Goal: Task Accomplishment & Management: Manage account settings

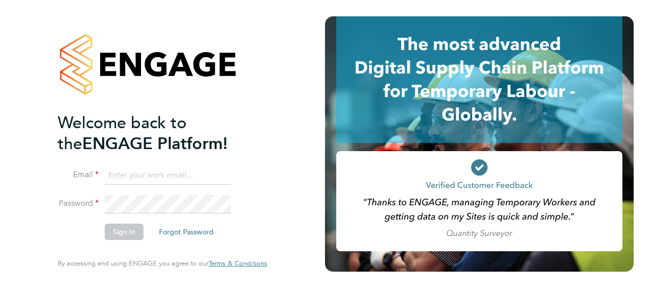
type input "[EMAIL_ADDRESS][DOMAIN_NAME]"
click at [124, 234] on button "Sign In" at bounding box center [124, 232] width 39 height 16
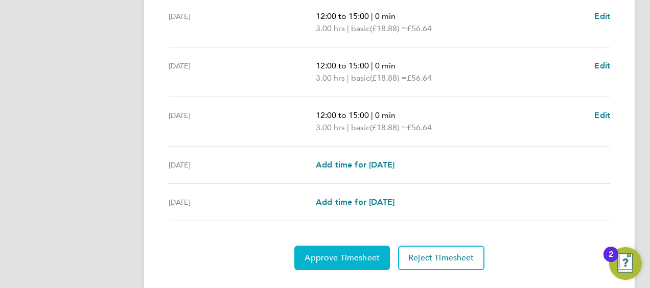
scroll to position [457, 0]
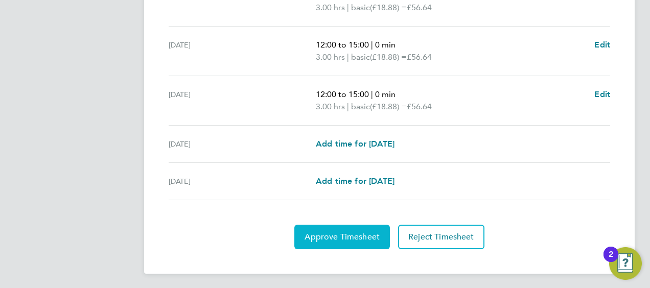
click at [338, 239] on span "Approve Timesheet" at bounding box center [342, 237] width 75 height 10
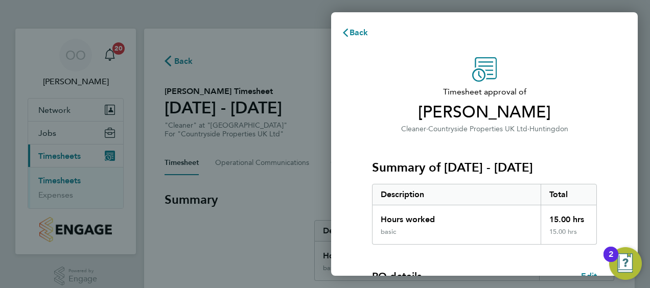
scroll to position [200, 0]
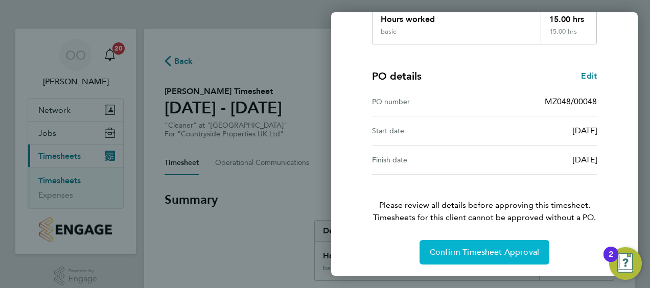
click at [489, 245] on button "Confirm Timesheet Approval" at bounding box center [485, 252] width 130 height 25
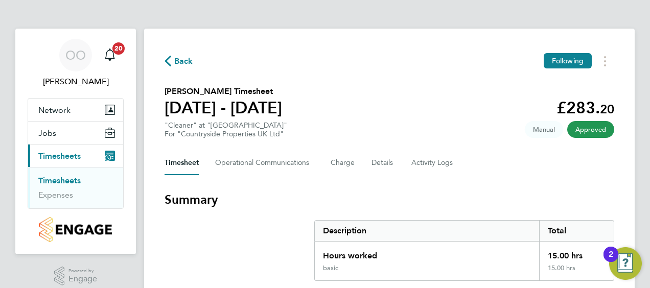
click at [69, 180] on link "Timesheets" at bounding box center [59, 181] width 42 height 10
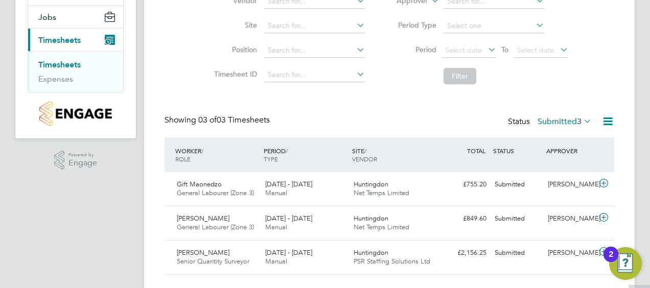
scroll to position [138, 0]
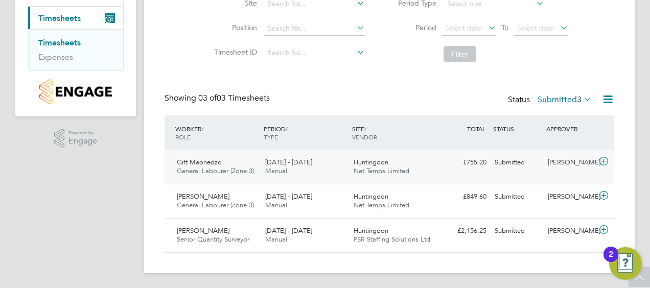
click at [219, 169] on span "General Labourer (Zone 3)" at bounding box center [215, 171] width 77 height 9
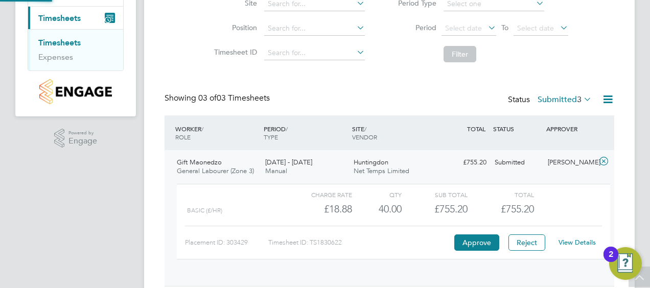
scroll to position [17, 100]
click at [476, 243] on button "Approve" at bounding box center [477, 243] width 45 height 16
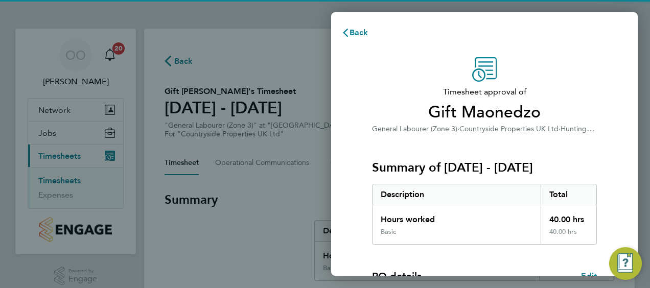
scroll to position [200, 0]
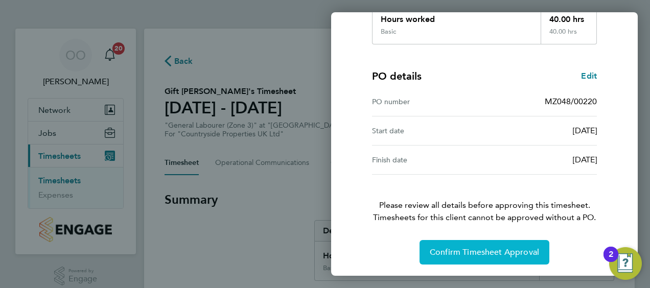
click at [476, 254] on span "Confirm Timesheet Approval" at bounding box center [484, 252] width 109 height 10
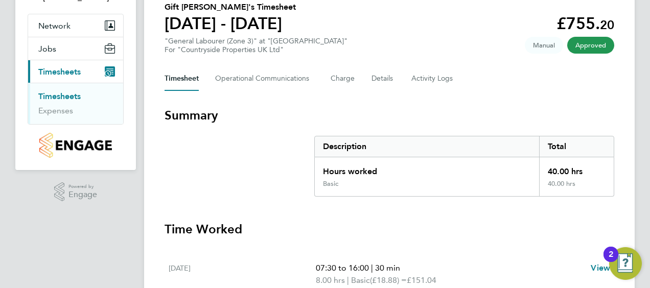
scroll to position [153, 0]
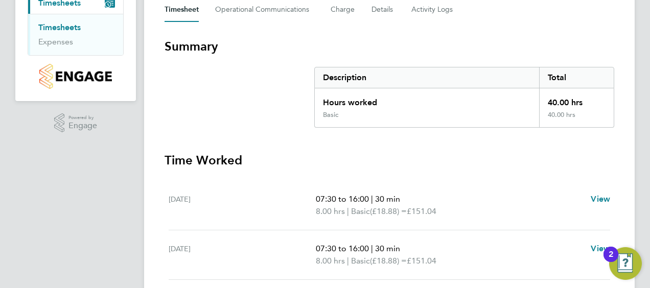
click at [65, 26] on link "Timesheets" at bounding box center [59, 27] width 42 height 10
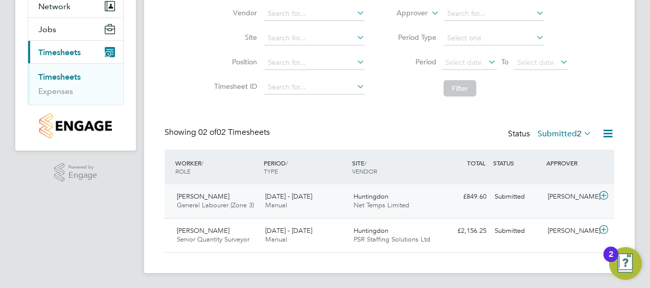
scroll to position [104, 0]
click at [221, 196] on span "[PERSON_NAME]" at bounding box center [203, 196] width 53 height 9
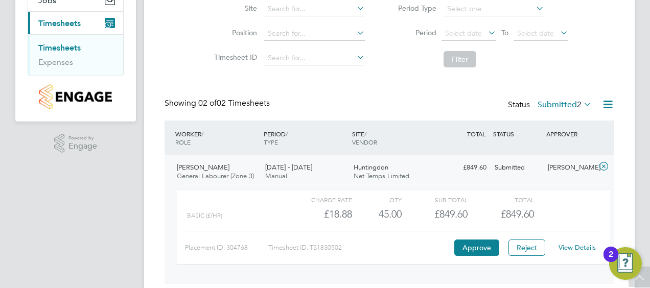
scroll to position [155, 0]
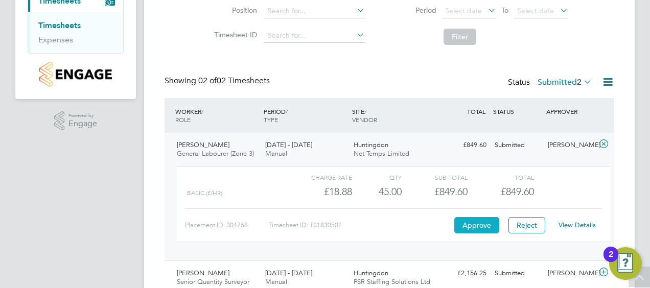
click at [489, 224] on button "Approve" at bounding box center [477, 225] width 45 height 16
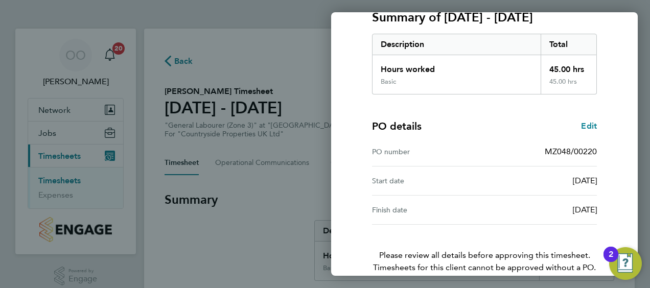
scroll to position [200, 0]
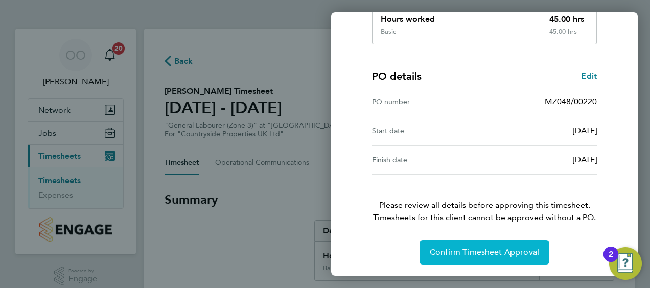
click at [491, 250] on span "Confirm Timesheet Approval" at bounding box center [484, 252] width 109 height 10
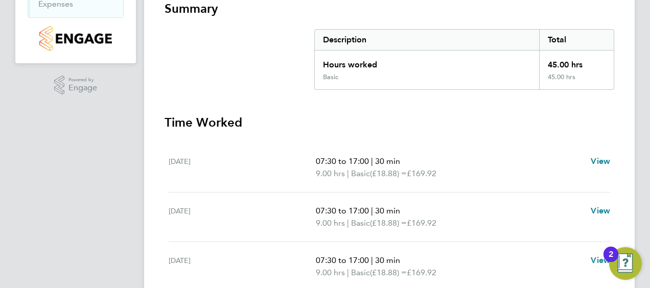
scroll to position [50, 0]
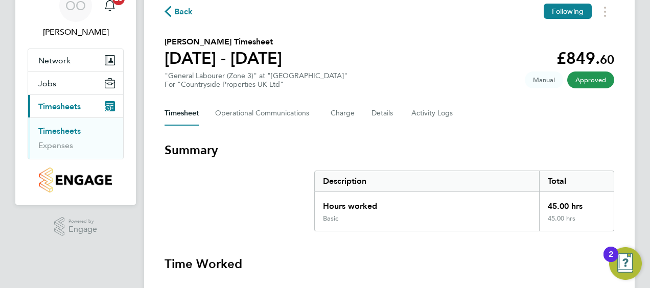
click at [77, 127] on link "Timesheets" at bounding box center [59, 131] width 42 height 10
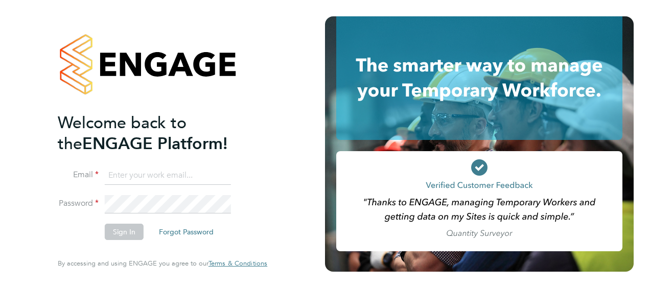
type input "[EMAIL_ADDRESS][DOMAIN_NAME]"
click at [123, 238] on button "Sign In" at bounding box center [124, 232] width 39 height 16
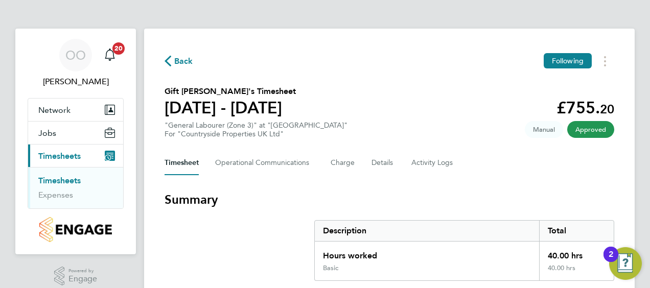
scroll to position [102, 0]
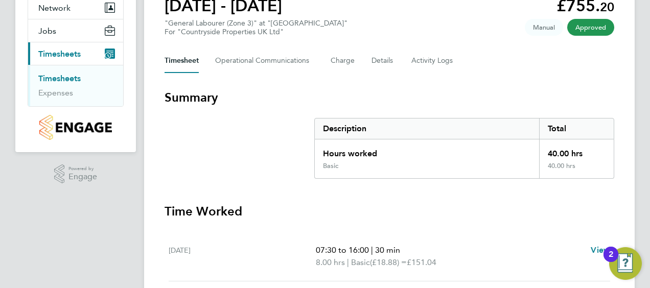
click at [55, 79] on link "Timesheets" at bounding box center [59, 79] width 42 height 10
